Goal: Navigation & Orientation: Find specific page/section

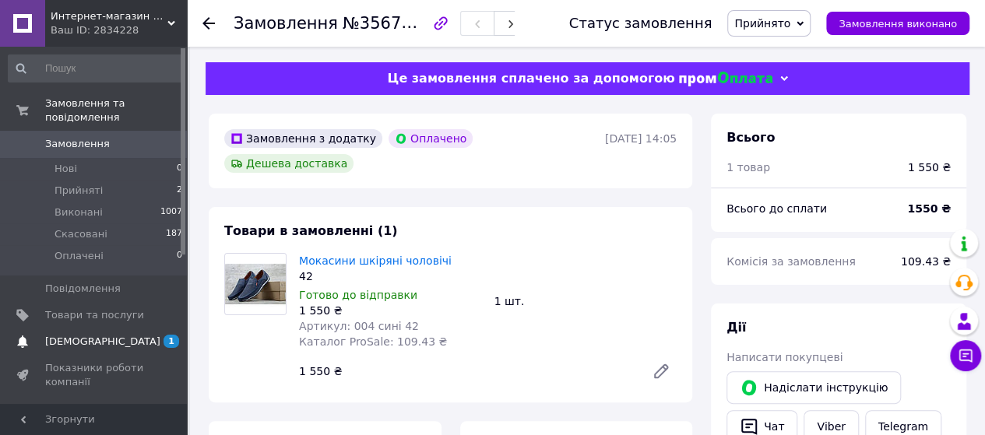
click at [101, 335] on span "[DEMOGRAPHIC_DATA]" at bounding box center [102, 342] width 115 height 14
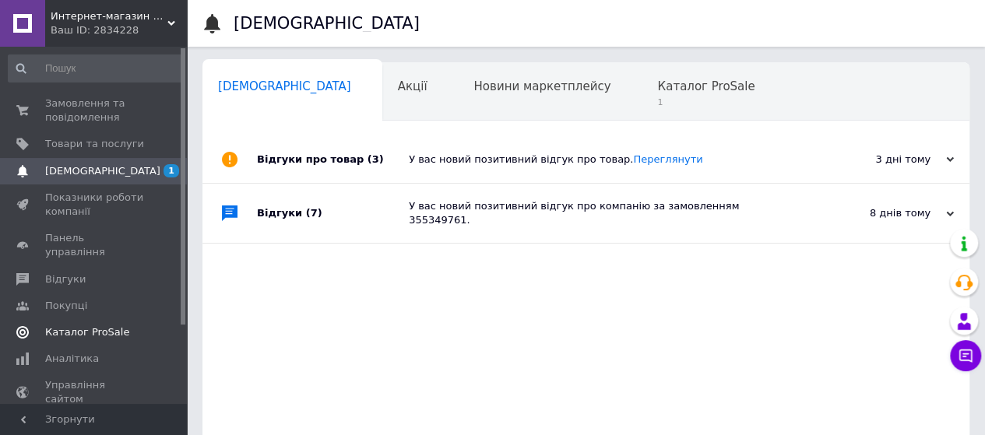
scroll to position [0, 5]
click at [653, 79] on span "Каталог ProSale" at bounding box center [701, 86] width 97 height 14
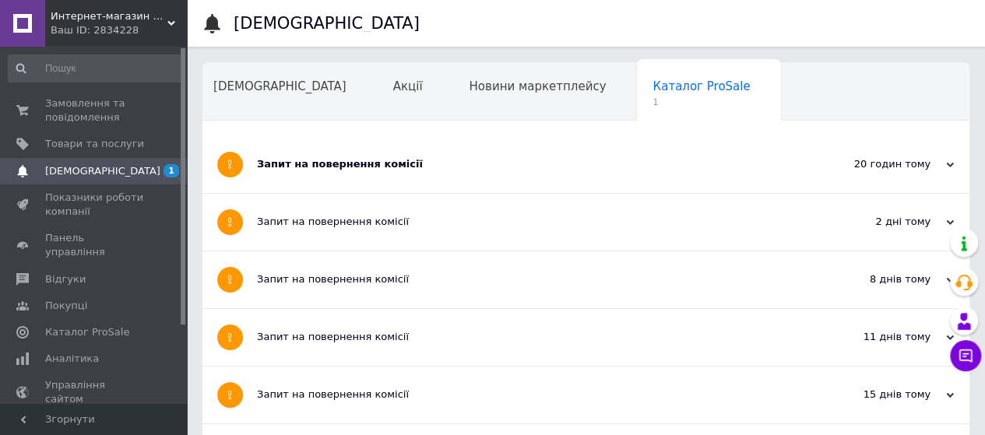
click at [424, 164] on div "Запит на повернення комісії" at bounding box center [527, 164] width 541 height 14
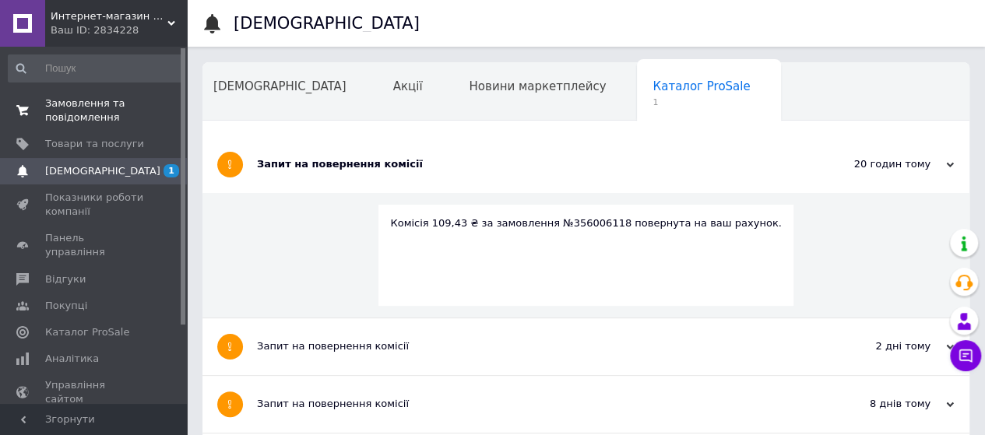
click at [129, 108] on span "Замовлення та повідомлення" at bounding box center [94, 111] width 99 height 28
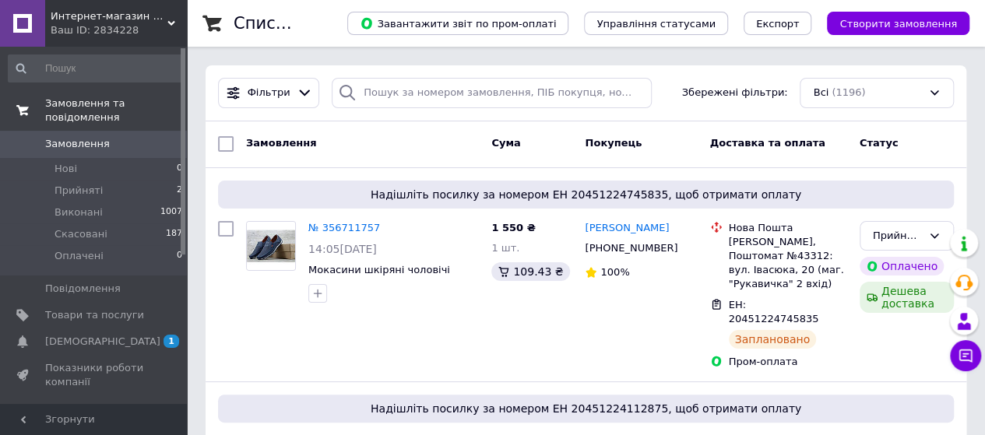
click at [83, 102] on span "Замовлення та повідомлення" at bounding box center [116, 111] width 142 height 28
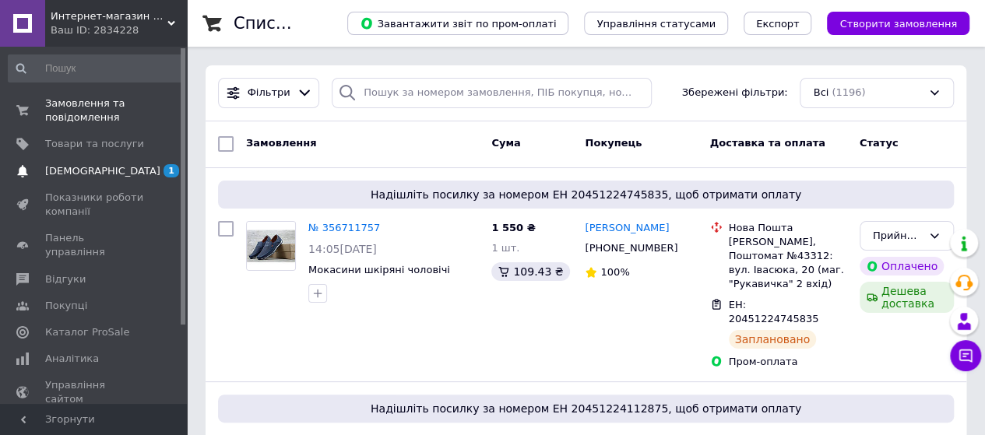
click at [92, 171] on span "[DEMOGRAPHIC_DATA]" at bounding box center [102, 171] width 115 height 14
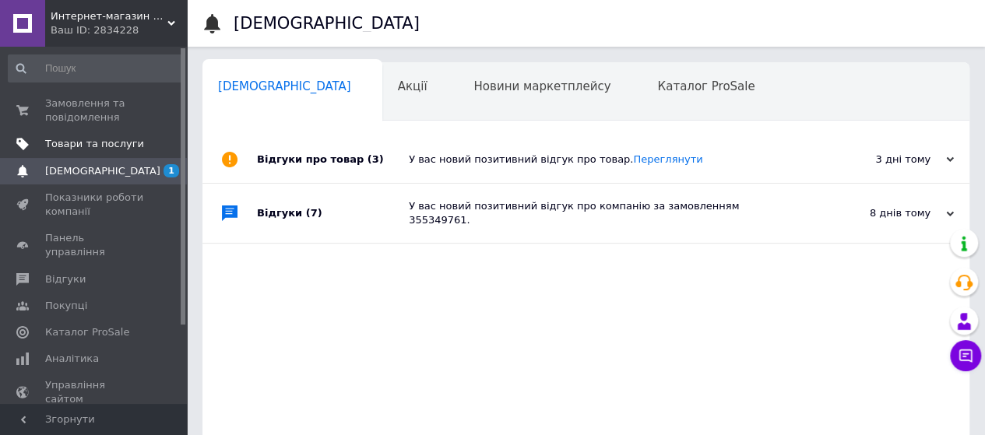
scroll to position [0, 5]
click at [103, 144] on span "Товари та послуги" at bounding box center [94, 144] width 99 height 14
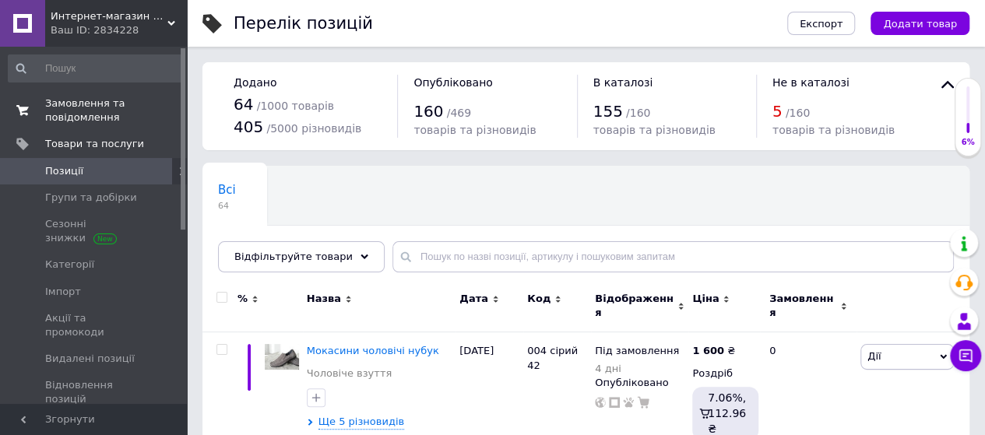
click at [87, 106] on span "Замовлення та повідомлення" at bounding box center [94, 111] width 99 height 28
